Goal: Navigation & Orientation: Find specific page/section

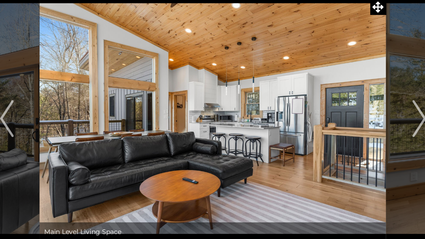
scroll to position [2, 0]
click at [344, 110] on button "Next" at bounding box center [351, 112] width 44 height 165
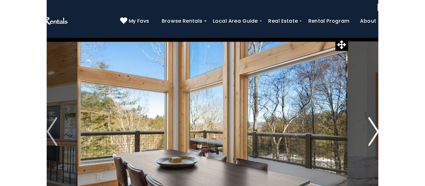
scroll to position [0, 0]
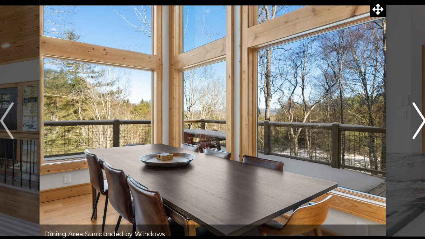
click at [347, 121] on img "Next" at bounding box center [351, 114] width 9 height 25
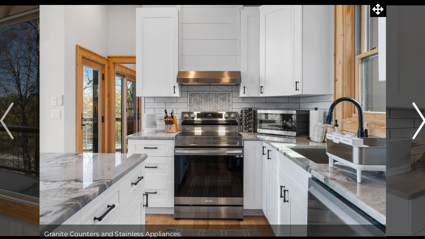
click at [344, 118] on button "Next" at bounding box center [351, 114] width 44 height 165
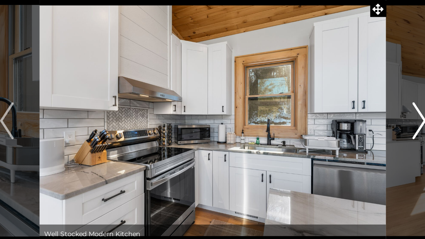
click at [343, 121] on button "Next" at bounding box center [351, 114] width 44 height 165
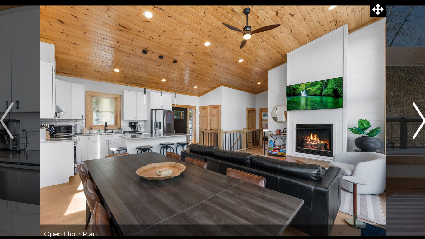
click at [345, 119] on button "Next" at bounding box center [351, 114] width 44 height 165
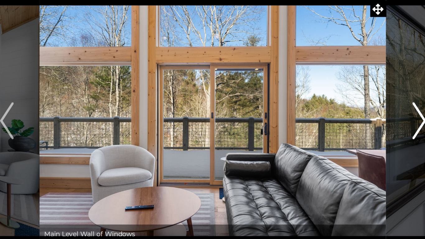
click at [344, 119] on button "Next" at bounding box center [351, 114] width 44 height 165
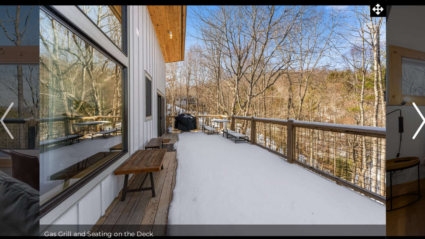
click at [347, 118] on img "Next" at bounding box center [351, 114] width 9 height 25
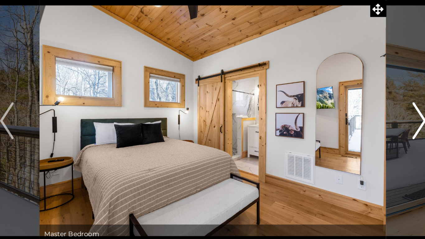
click at [347, 117] on img "Next" at bounding box center [351, 114] width 9 height 25
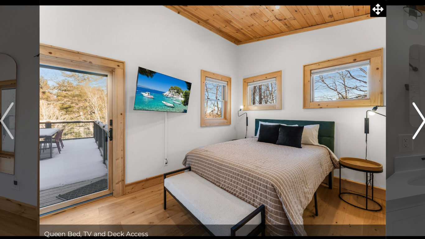
click at [348, 118] on img "Next" at bounding box center [351, 114] width 9 height 25
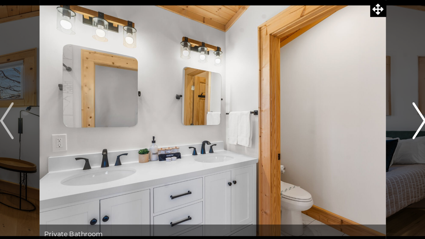
click at [345, 116] on button "Next" at bounding box center [351, 114] width 44 height 165
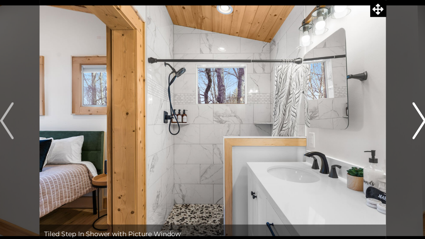
click at [349, 111] on img "Next" at bounding box center [351, 114] width 9 height 25
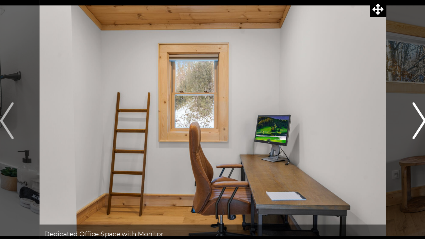
click at [347, 112] on img "Next" at bounding box center [351, 114] width 9 height 25
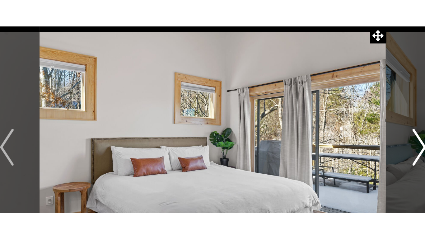
scroll to position [0, 0]
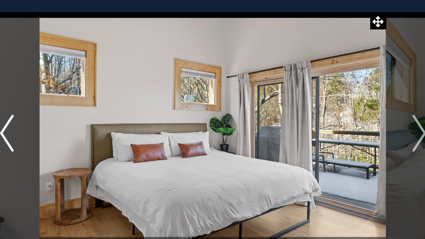
click at [81, 123] on button "Previous" at bounding box center [73, 114] width 44 height 165
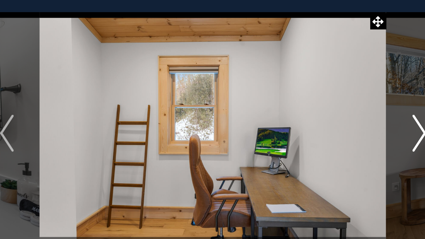
click at [346, 115] on button "Next" at bounding box center [351, 114] width 44 height 165
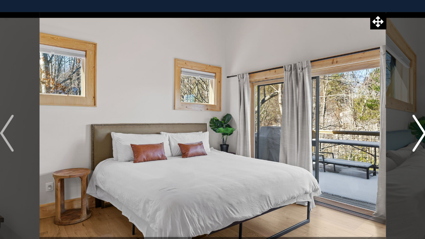
click at [333, 126] on button "Next" at bounding box center [351, 114] width 44 height 165
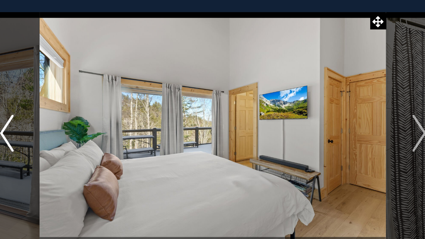
click at [73, 124] on img "Previous" at bounding box center [73, 114] width 9 height 25
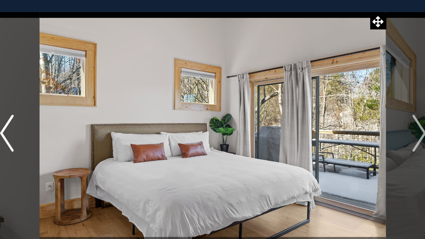
click at [70, 133] on button "Previous" at bounding box center [73, 114] width 44 height 165
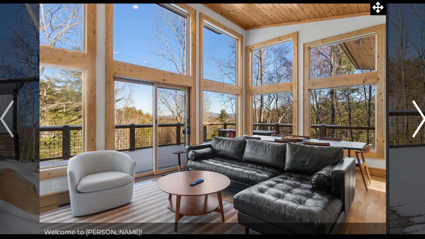
click at [349, 117] on img "Next" at bounding box center [351, 114] width 9 height 25
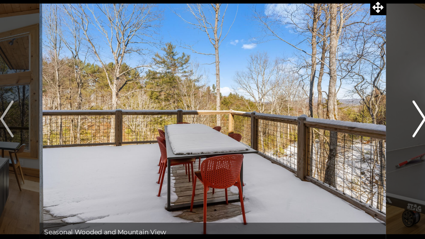
click at [349, 121] on img "Next" at bounding box center [351, 114] width 9 height 25
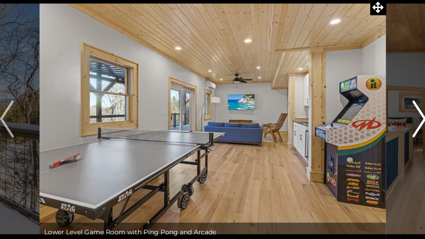
click at [347, 121] on img "Next" at bounding box center [351, 114] width 9 height 25
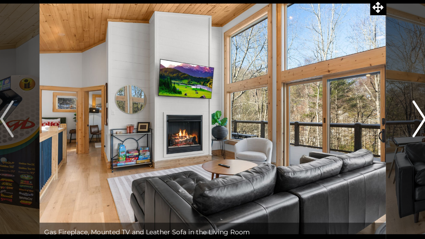
click at [351, 120] on img "Next" at bounding box center [351, 114] width 9 height 25
click at [351, 119] on img "Next" at bounding box center [351, 114] width 9 height 25
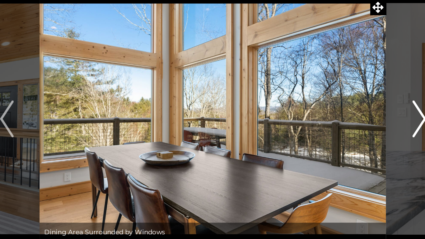
click at [351, 120] on img "Next" at bounding box center [351, 114] width 9 height 25
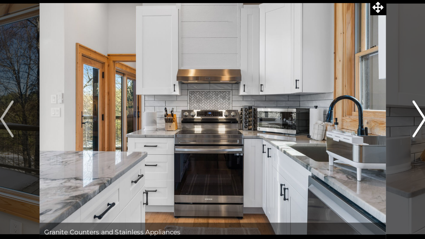
click at [348, 122] on img "Next" at bounding box center [351, 114] width 9 height 25
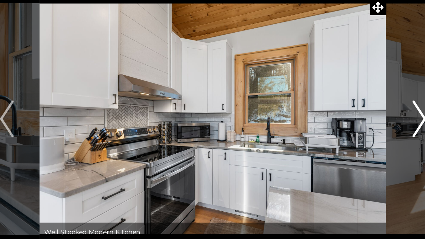
click at [348, 122] on img "Next" at bounding box center [351, 114] width 9 height 25
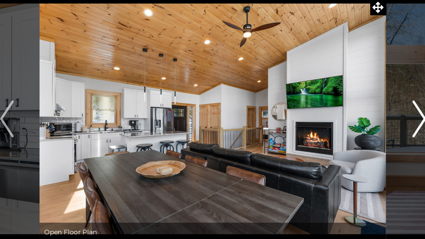
click at [346, 122] on button "Next" at bounding box center [351, 114] width 44 height 165
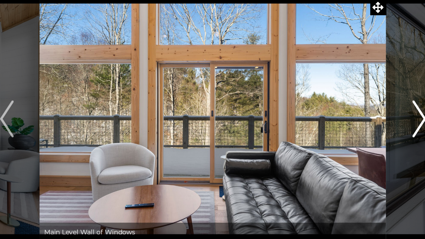
click at [347, 122] on img "Next" at bounding box center [351, 114] width 9 height 25
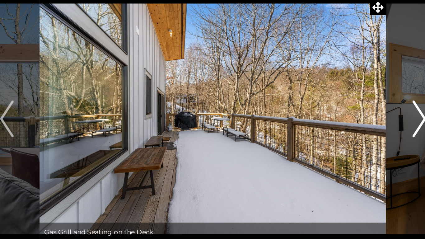
click at [346, 123] on button "Next" at bounding box center [351, 114] width 44 height 165
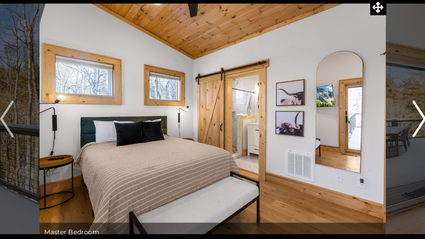
click at [346, 125] on button "Next" at bounding box center [351, 114] width 44 height 165
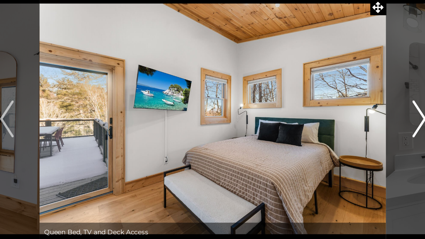
click at [347, 123] on img "Next" at bounding box center [351, 114] width 9 height 25
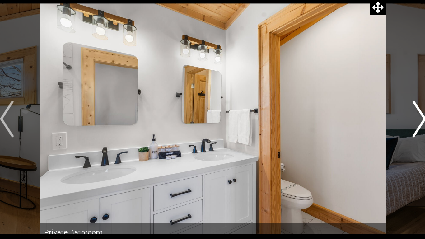
click at [347, 124] on img "Next" at bounding box center [351, 114] width 9 height 25
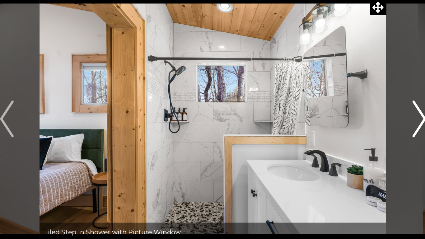
click at [346, 124] on button "Next" at bounding box center [351, 114] width 44 height 165
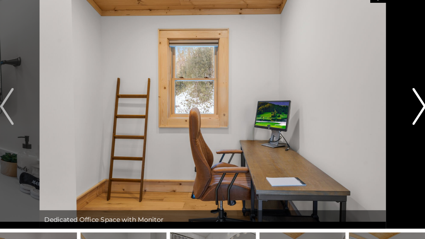
click at [352, 123] on img "Next" at bounding box center [351, 114] width 9 height 25
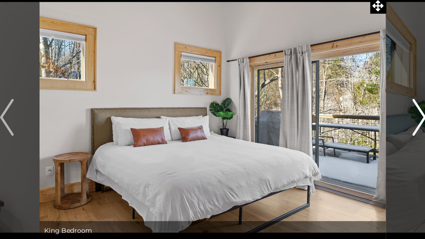
click at [346, 123] on button "Next" at bounding box center [351, 114] width 44 height 165
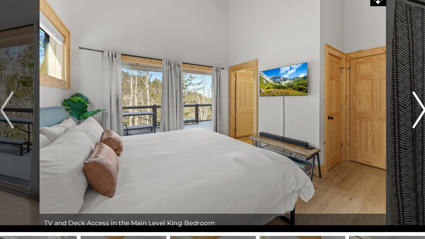
click at [352, 124] on img "Next" at bounding box center [351, 114] width 9 height 25
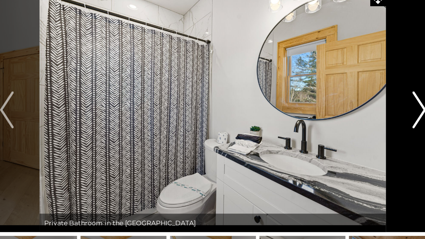
click at [350, 126] on img "Next" at bounding box center [351, 114] width 9 height 25
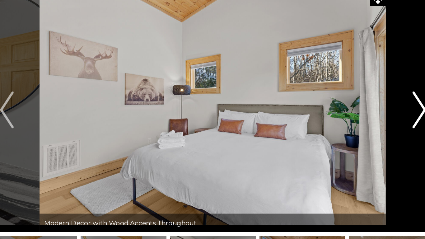
click at [352, 126] on img "Next" at bounding box center [351, 114] width 9 height 25
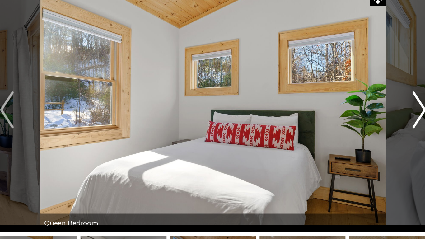
click at [349, 128] on button "Next" at bounding box center [351, 114] width 44 height 165
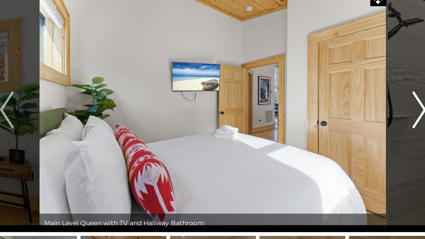
click at [350, 117] on img "Next" at bounding box center [351, 114] width 9 height 25
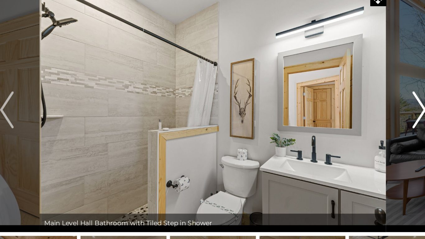
click at [351, 118] on img "Next" at bounding box center [351, 114] width 9 height 25
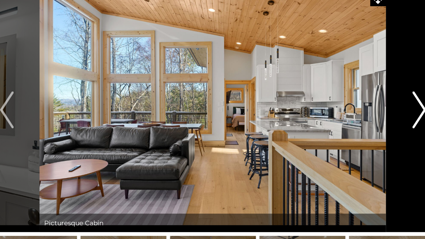
click at [349, 119] on img "Next" at bounding box center [351, 114] width 9 height 25
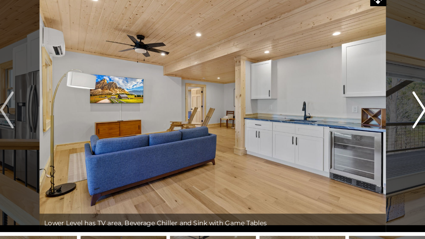
click at [349, 120] on img "Next" at bounding box center [351, 114] width 9 height 25
